Goal: Task Accomplishment & Management: Manage account settings

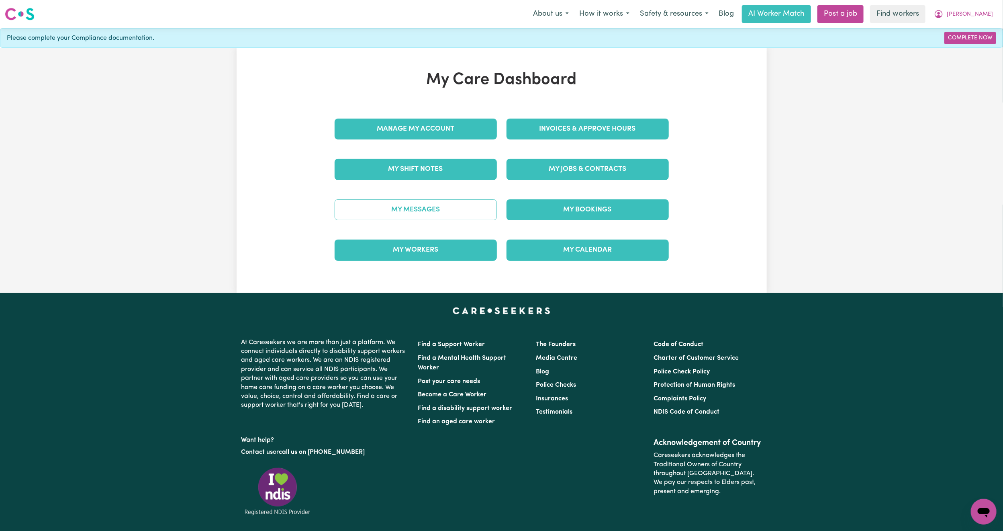
click at [429, 206] on link "My Messages" at bounding box center [416, 209] width 162 height 21
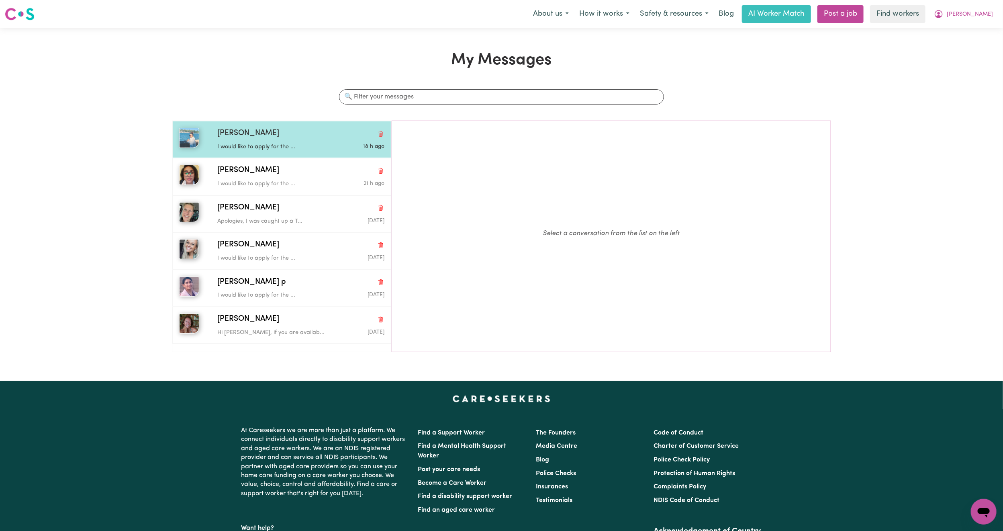
click at [282, 130] on div "Angela S" at bounding box center [300, 134] width 167 height 12
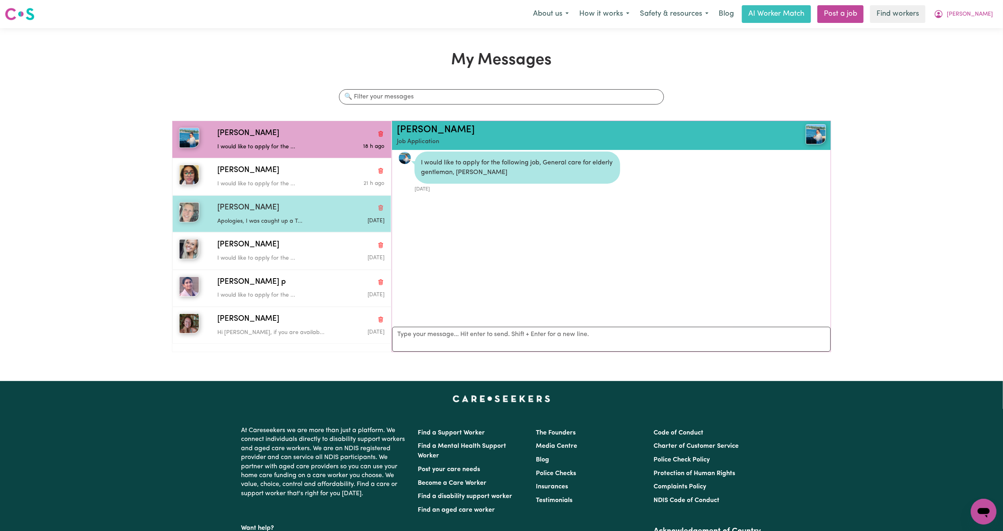
click at [290, 205] on div "Michelle M" at bounding box center [300, 208] width 167 height 12
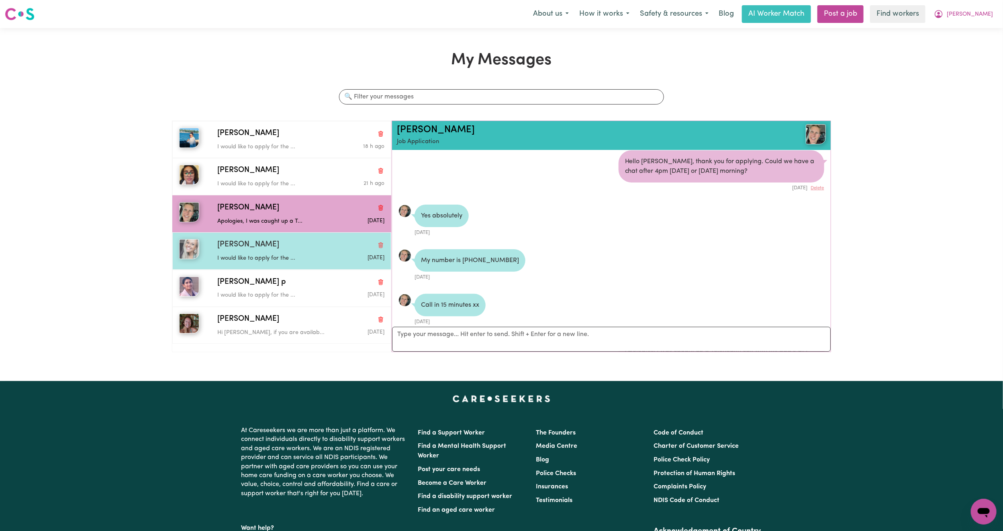
click at [262, 259] on p "I would like to apply for the ..." at bounding box center [272, 258] width 111 height 9
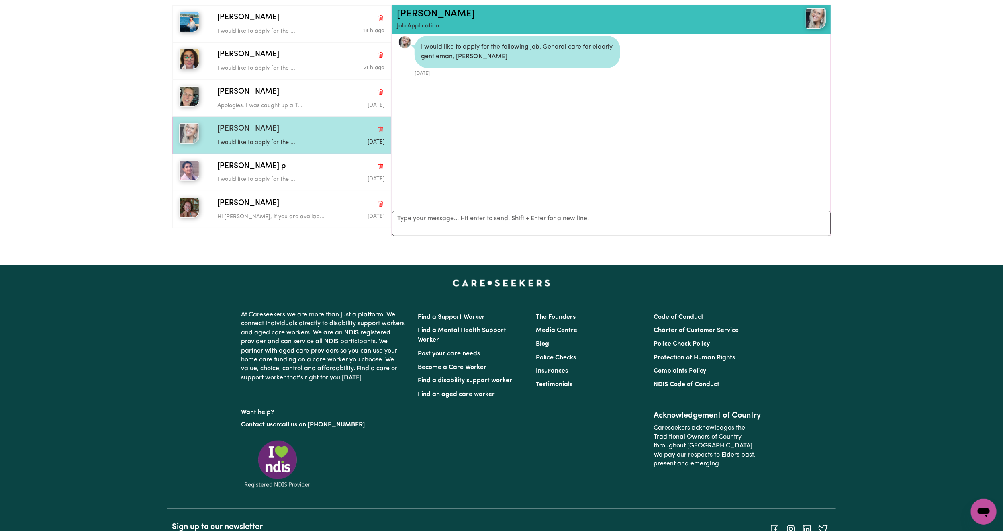
scroll to position [120, 0]
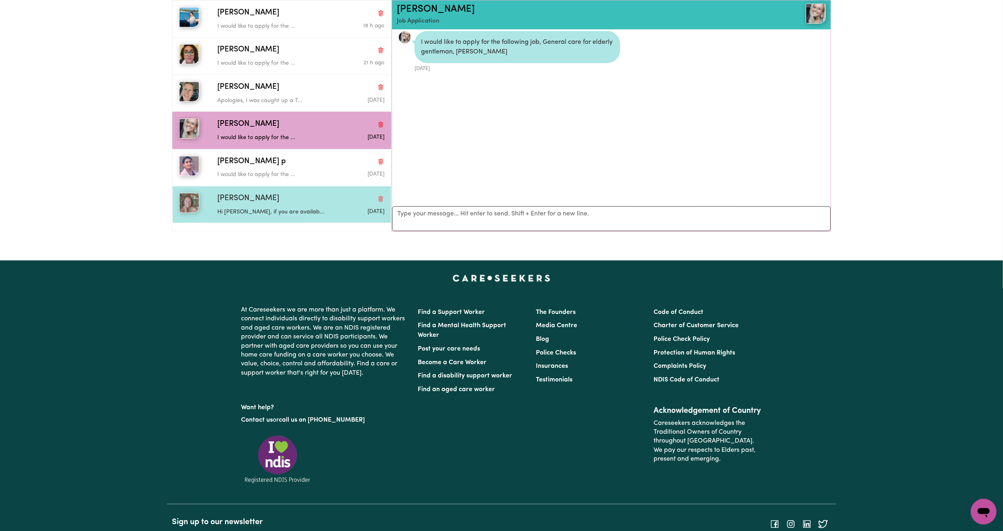
click at [283, 195] on div "Vanessa H" at bounding box center [300, 199] width 167 height 12
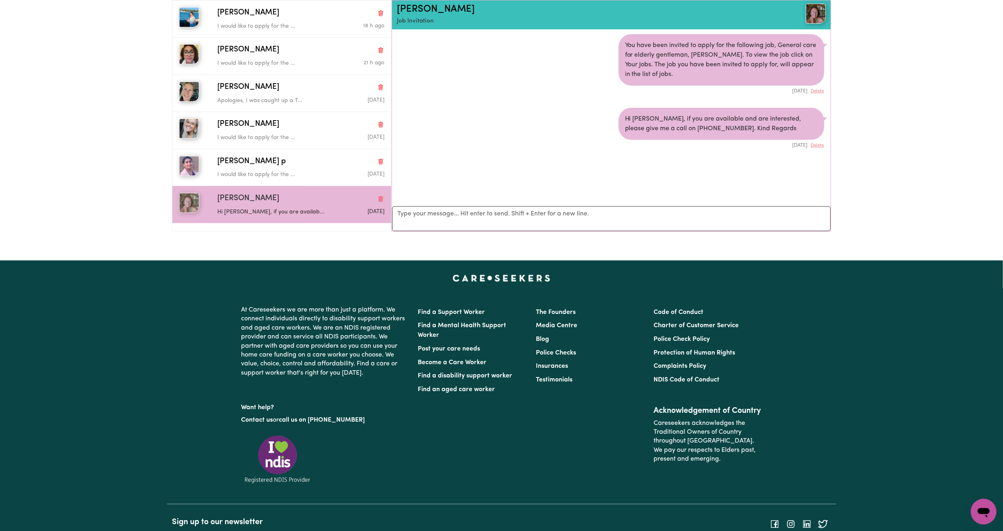
scroll to position [0, 0]
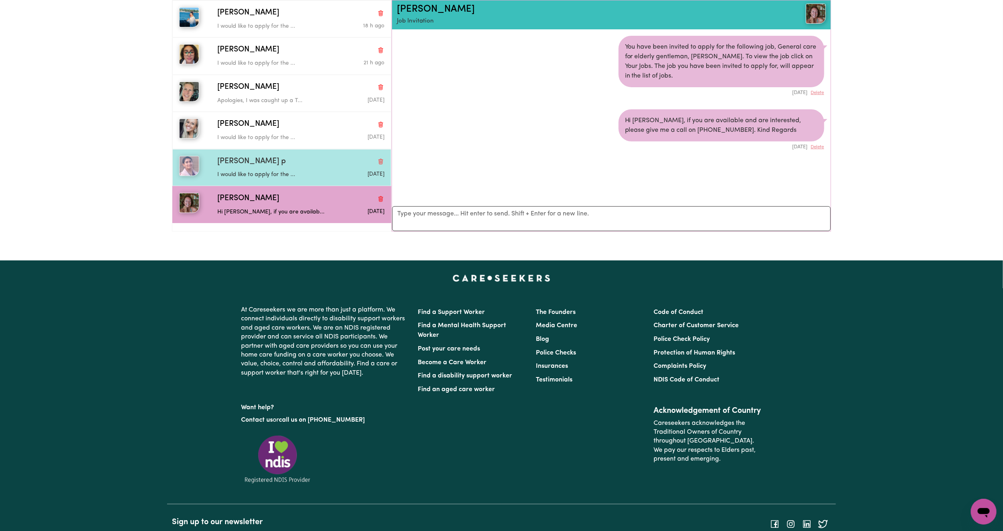
click at [310, 155] on div "Prasamsha p I would like to apply for the ... Sep 5 2025" at bounding box center [281, 167] width 219 height 37
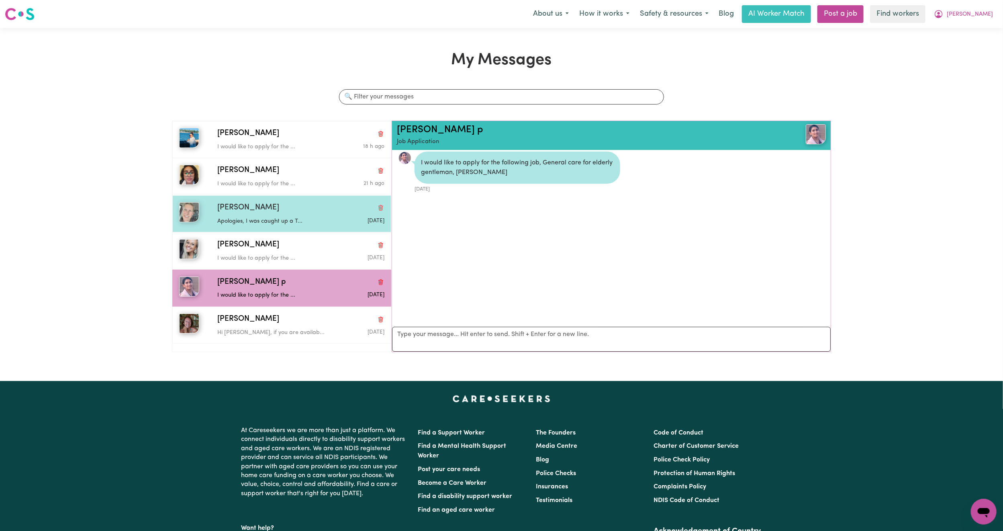
click at [267, 200] on div "Michelle M Apologies, I was caught up a T... Sep 5 2025" at bounding box center [281, 213] width 219 height 37
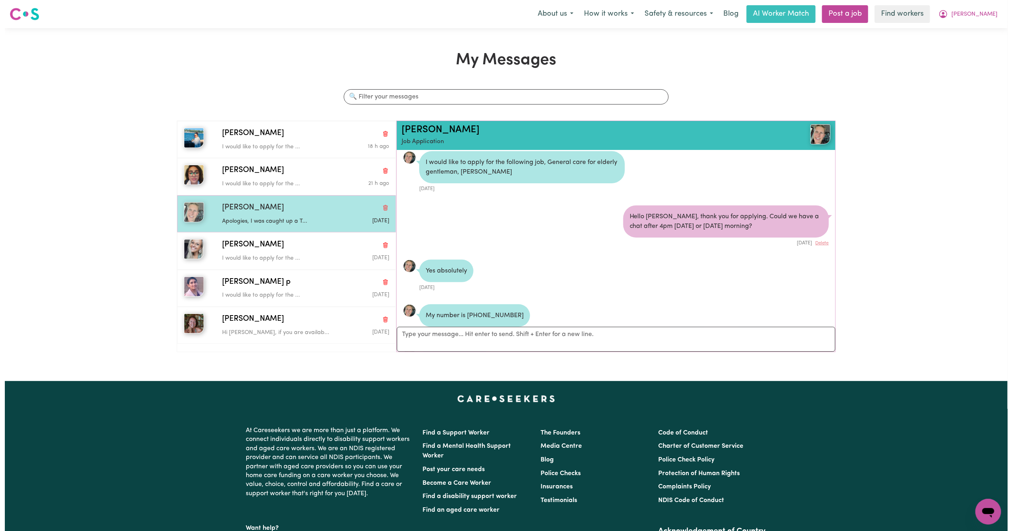
scroll to position [137, 0]
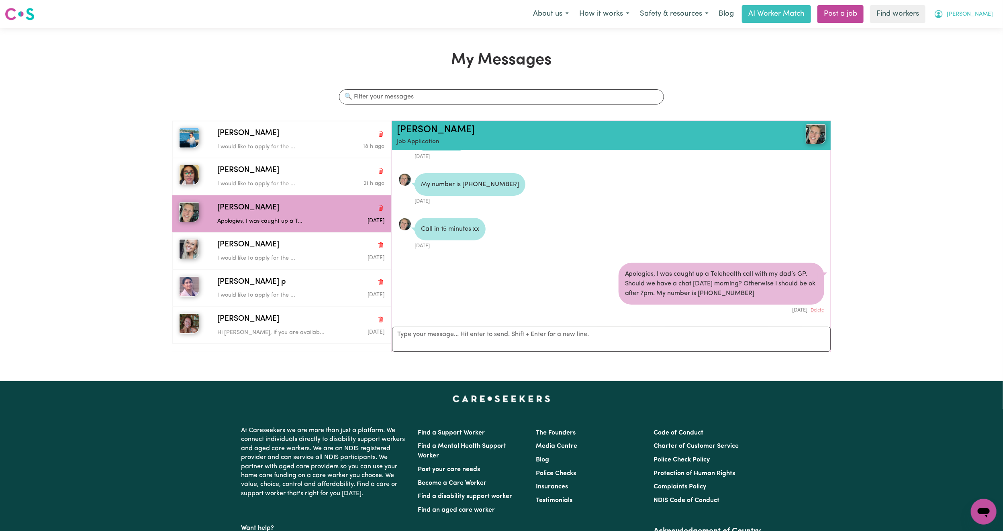
click at [976, 16] on span "[PERSON_NAME]" at bounding box center [970, 14] width 46 height 9
click at [951, 37] on link "My Dashboard" at bounding box center [965, 31] width 63 height 15
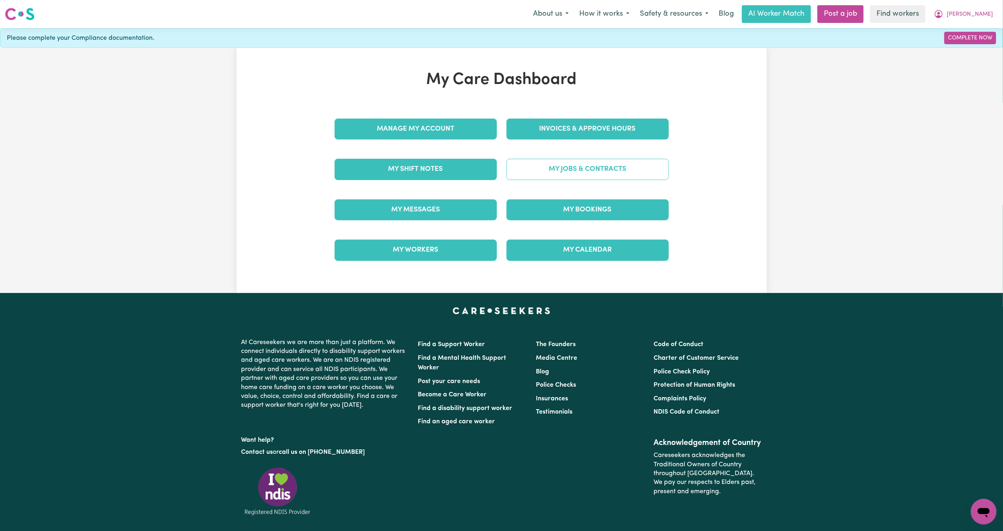
click at [543, 175] on link "My Jobs & Contracts" at bounding box center [587, 169] width 162 height 21
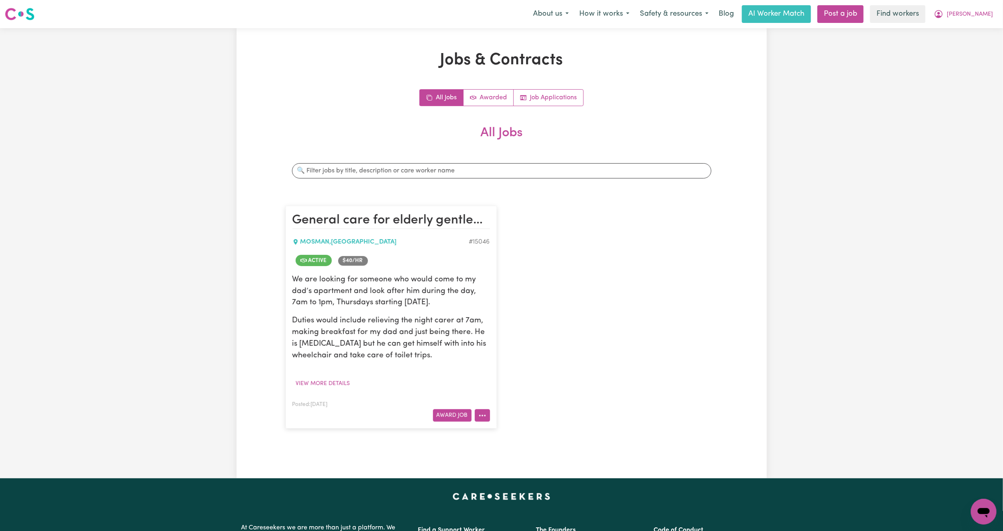
click at [484, 416] on button "More options" at bounding box center [482, 415] width 15 height 12
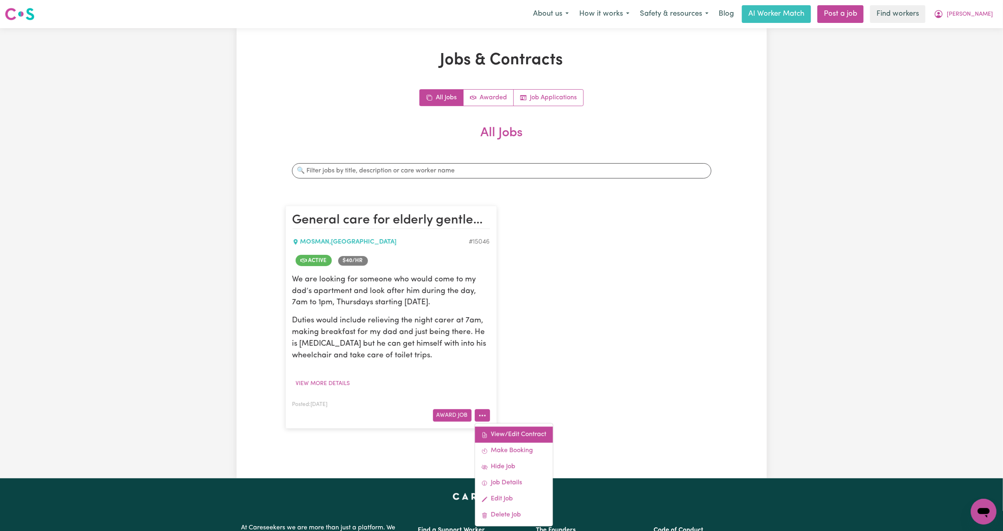
click at [506, 432] on link "View/Edit Contract" at bounding box center [514, 435] width 78 height 16
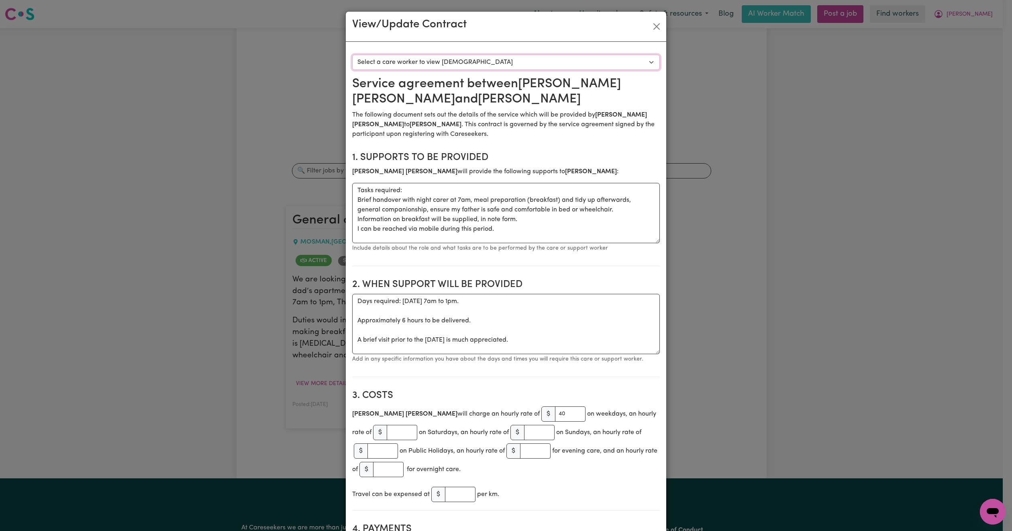
click at [487, 57] on select "Select a care worker to view contract #10596 - Michelle Moss (contract accepted)" at bounding box center [506, 62] width 308 height 15
select select "10208"
click at [352, 55] on select "Select a care worker to view contract #10596 - Michelle Moss (contract accepted)" at bounding box center [506, 62] width 308 height 15
click at [651, 23] on button "Close" at bounding box center [656, 26] width 13 height 13
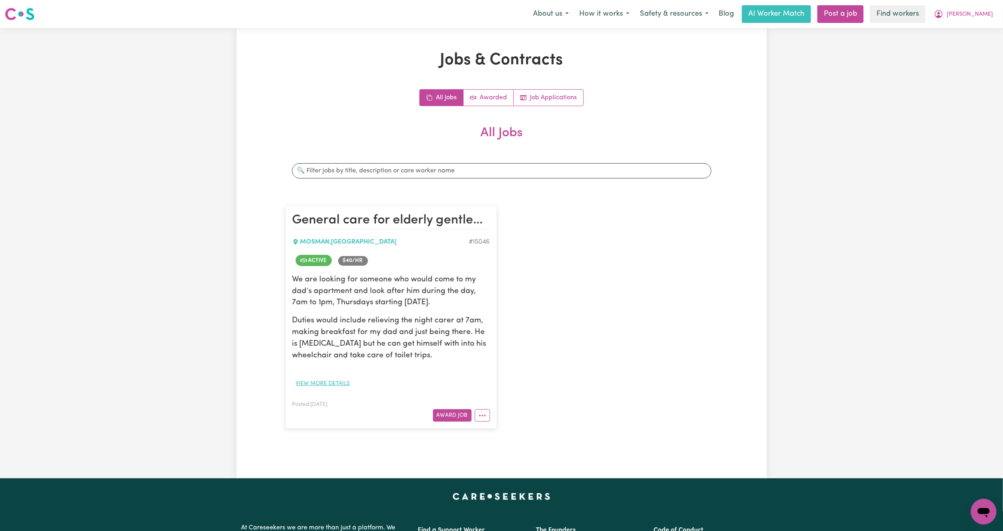
click at [332, 384] on button "View more details" at bounding box center [322, 383] width 61 height 12
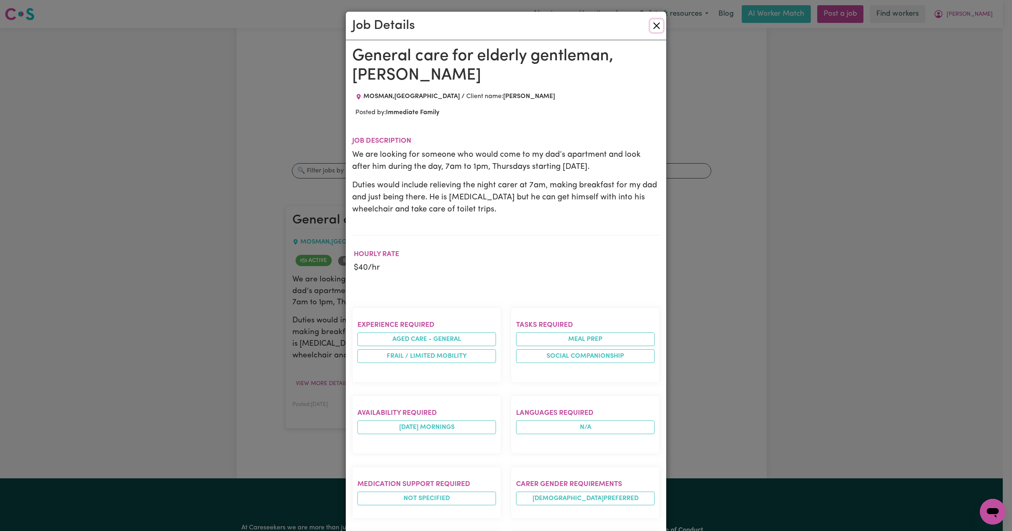
click at [650, 24] on button "Close" at bounding box center [656, 25] width 13 height 13
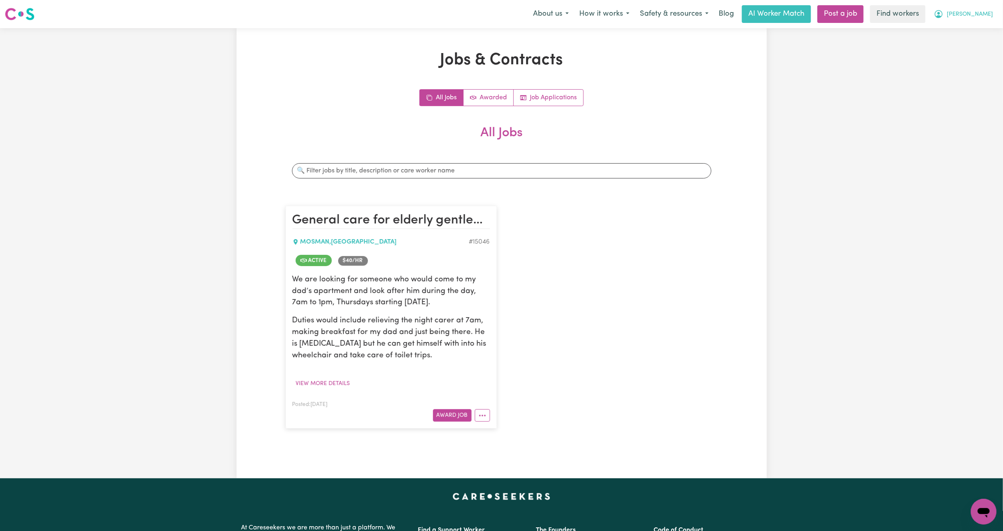
click at [986, 9] on button "[PERSON_NAME]" at bounding box center [963, 14] width 69 height 17
click at [971, 33] on link "My Dashboard" at bounding box center [965, 31] width 63 height 15
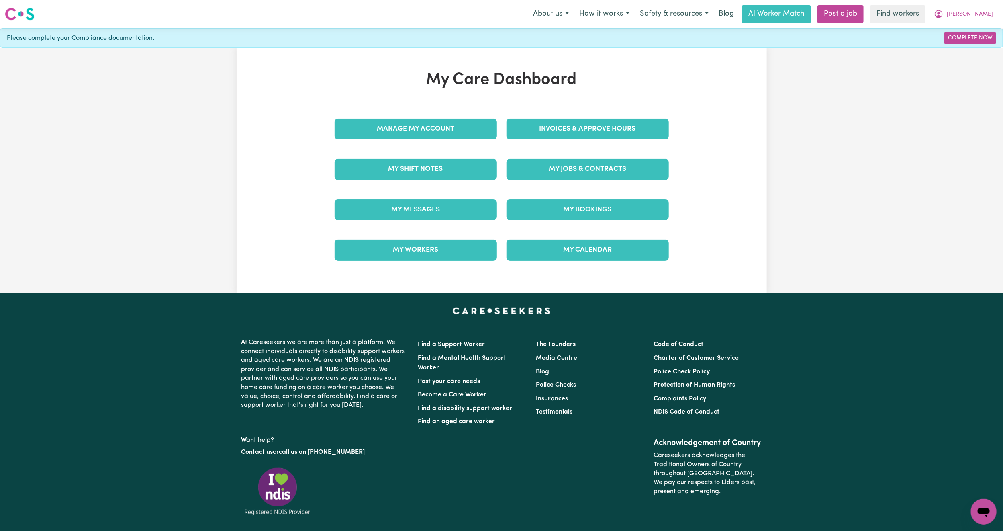
click at [458, 116] on div "Manage My Account" at bounding box center [416, 129] width 172 height 40
click at [460, 122] on link "Manage My Account" at bounding box center [416, 128] width 162 height 21
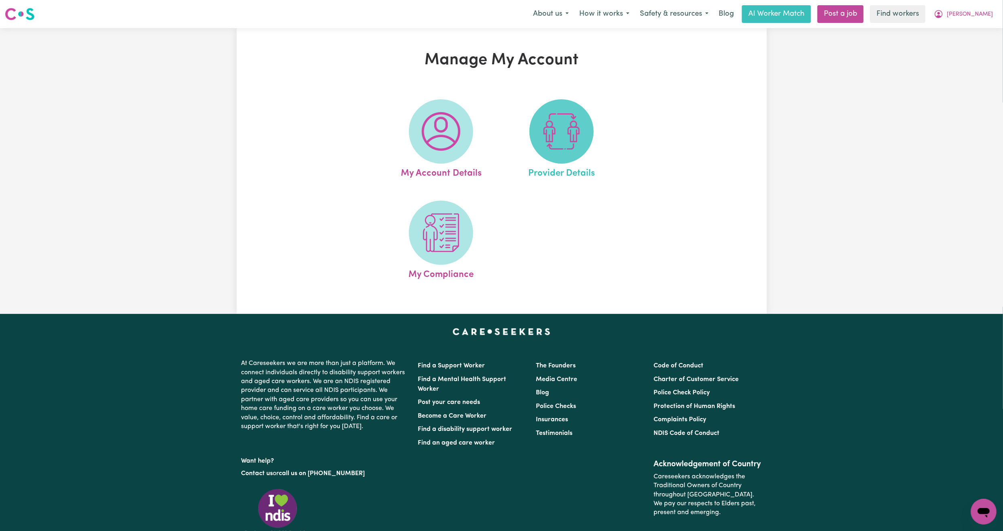
click at [546, 129] on img at bounding box center [561, 131] width 39 height 39
select select "PRIVATELY"
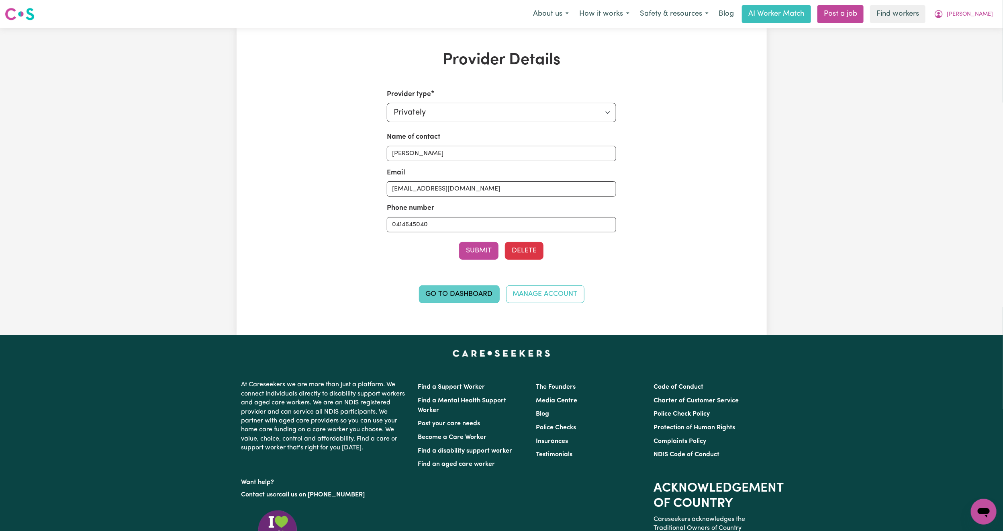
click at [464, 300] on link "Go to Dashboard" at bounding box center [459, 294] width 81 height 18
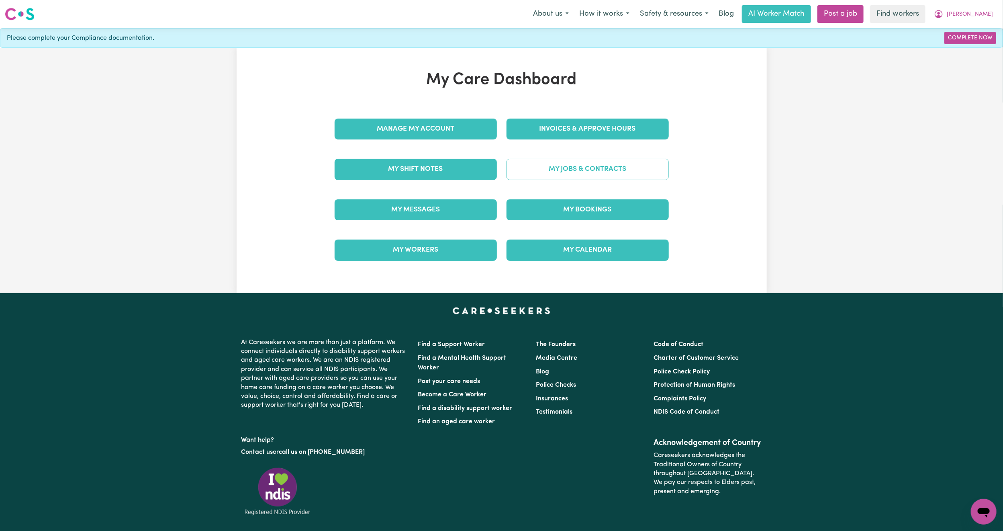
click at [543, 172] on link "My Jobs & Contracts" at bounding box center [587, 169] width 162 height 21
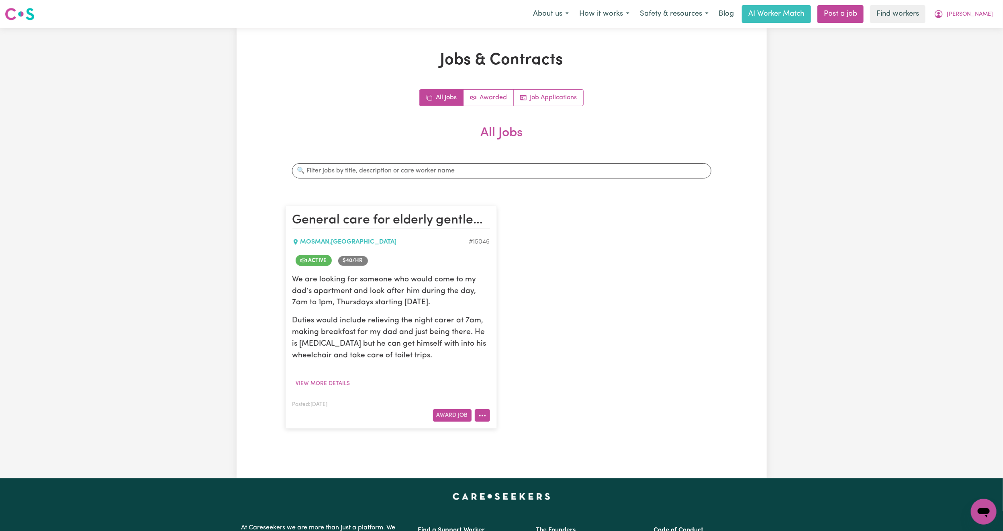
click at [487, 413] on button "More options" at bounding box center [482, 415] width 15 height 12
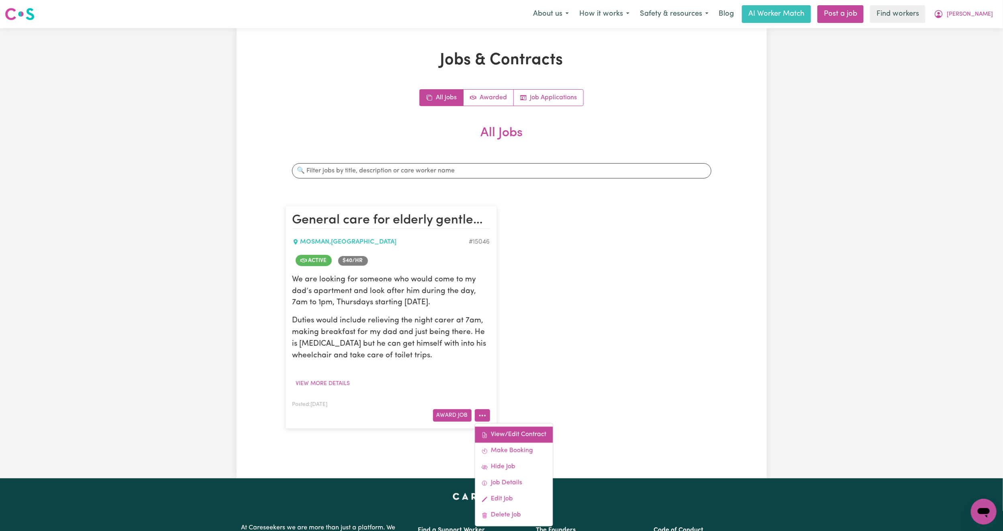
click at [528, 430] on link "View/Edit Contract" at bounding box center [514, 435] width 78 height 16
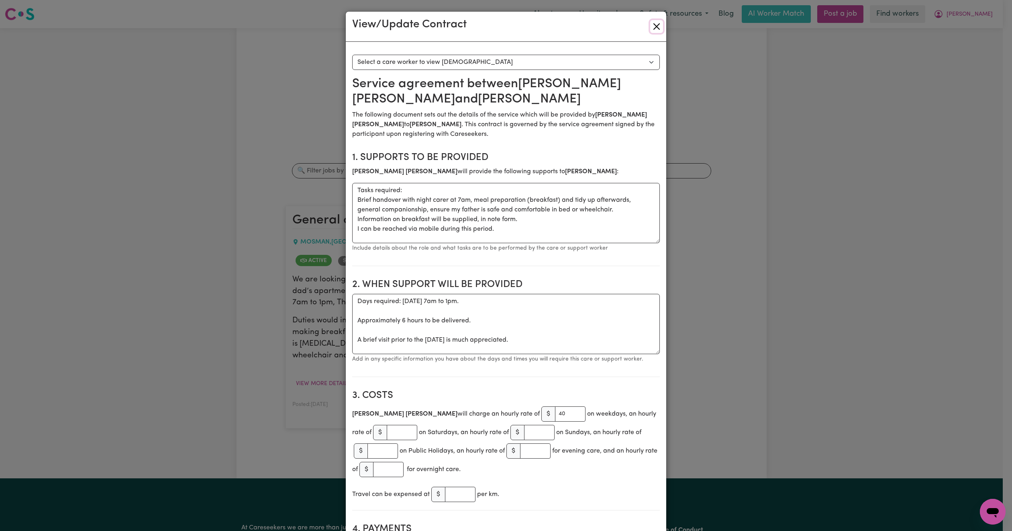
click at [654, 23] on button "Close" at bounding box center [656, 26] width 13 height 13
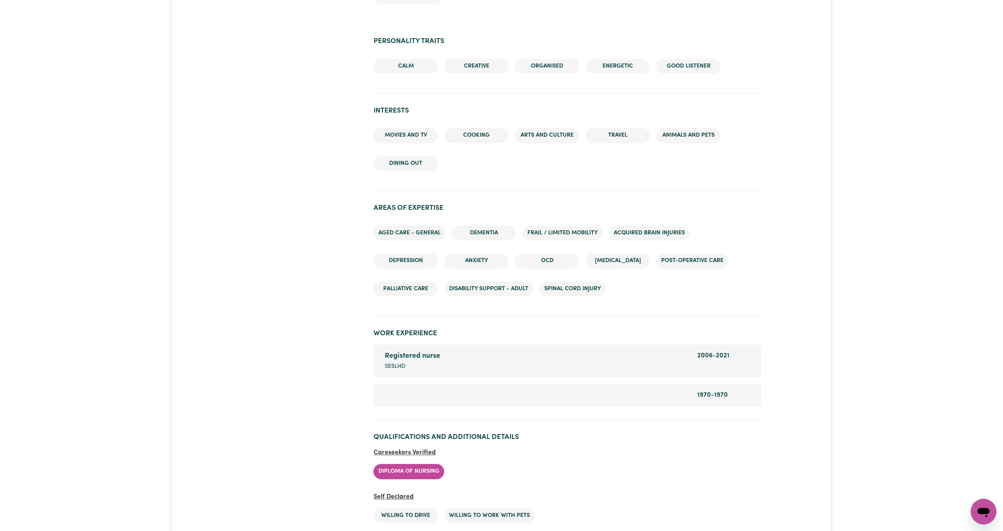
scroll to position [1084, 0]
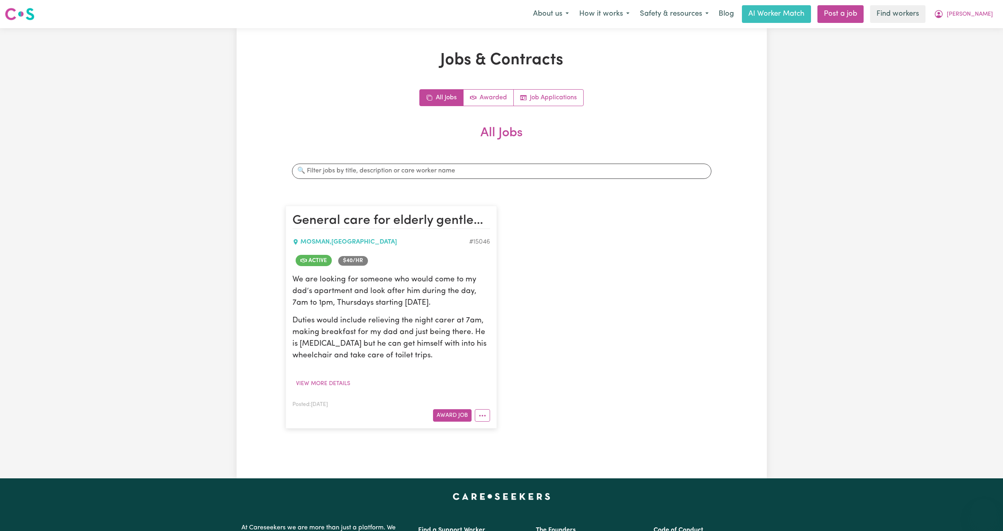
click at [976, 12] on span "[PERSON_NAME]" at bounding box center [970, 14] width 46 height 9
click at [970, 43] on link "Logout" at bounding box center [965, 46] width 63 height 15
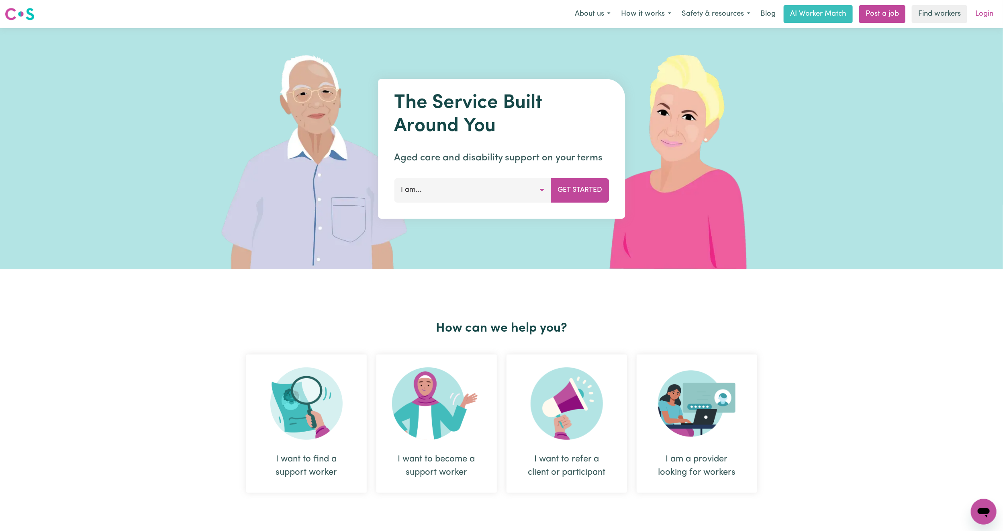
click at [988, 21] on link "Login" at bounding box center [984, 14] width 28 height 18
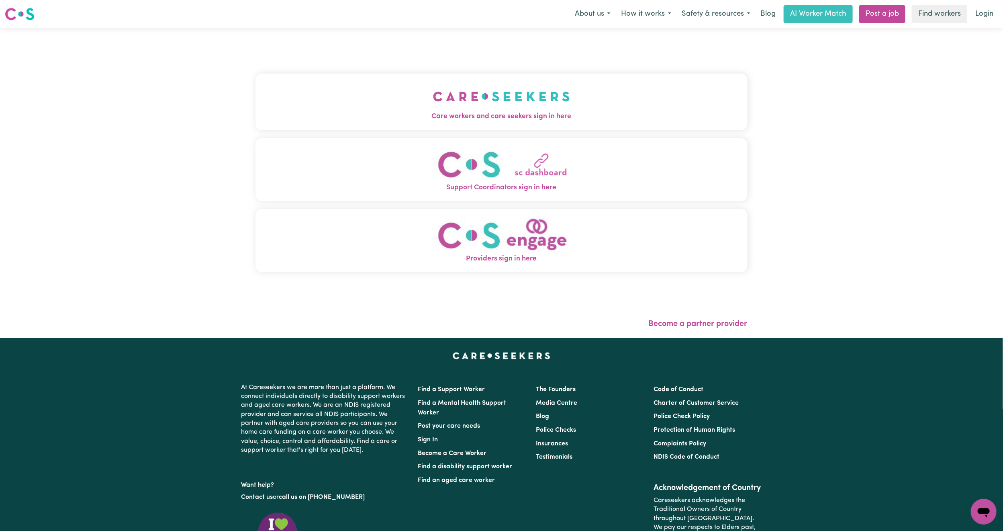
drag, startPoint x: 288, startPoint y: 70, endPoint x: 286, endPoint y: 84, distance: 13.8
click at [287, 75] on div "Care workers and care seekers sign in here Support Coordinators sign in here Pr…" at bounding box center [501, 176] width 492 height 265
click at [296, 104] on button "Care workers and care seekers sign in here" at bounding box center [501, 102] width 492 height 56
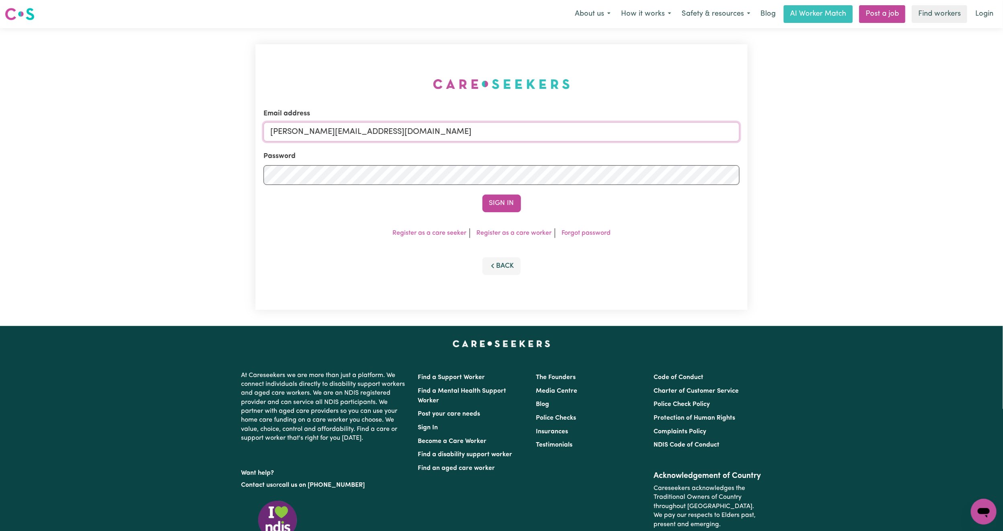
drag, startPoint x: 341, startPoint y: 128, endPoint x: 349, endPoint y: 140, distance: 14.3
click at [341, 128] on input "[PERSON_NAME][EMAIL_ADDRESS][DOMAIN_NAME]" at bounding box center [501, 131] width 476 height 19
drag, startPoint x: 315, startPoint y: 128, endPoint x: 488, endPoint y: 151, distance: 175.1
click at [488, 151] on form "Email address [EMAIL_ADDRESS][PERSON_NAME][DOMAIN_NAME] Password Sign In" at bounding box center [501, 160] width 476 height 104
type input "superuser~[EMAIL_ADDRESS][DOMAIN_NAME]"
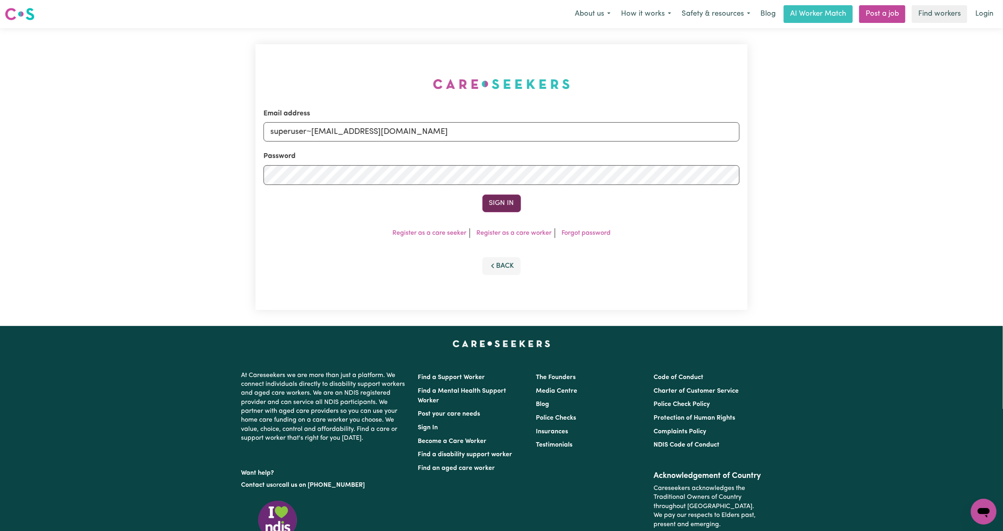
click at [498, 198] on button "Sign In" at bounding box center [501, 203] width 39 height 18
